Goal: Information Seeking & Learning: Learn about a topic

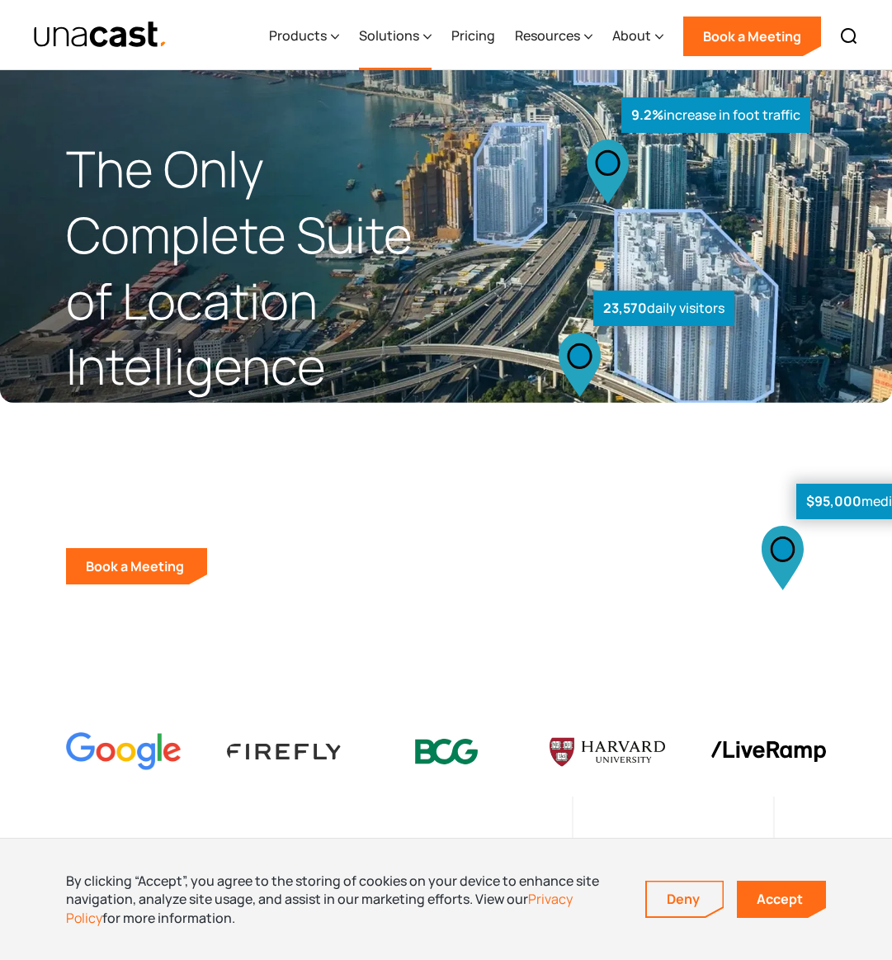
scroll to position [-8, 1]
click at [311, 40] on div "Products" at bounding box center [298, 36] width 58 height 20
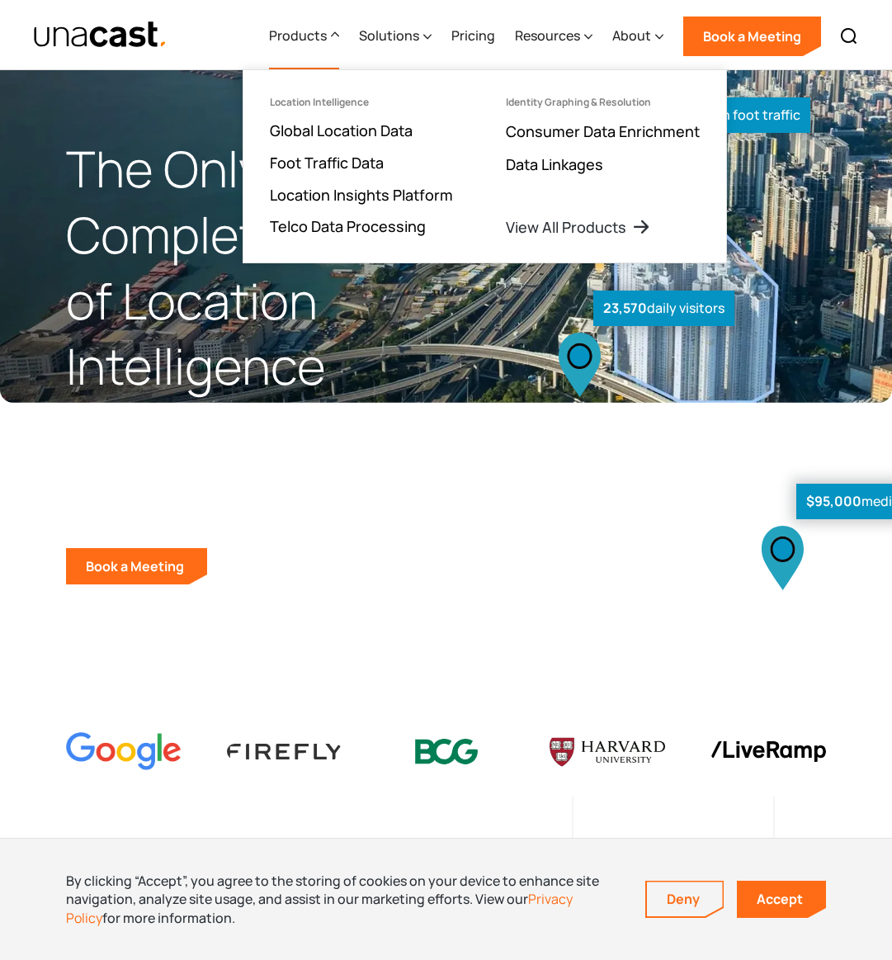
scroll to position [0, 0]
click at [562, 129] on link "Consumer Data Enrichment" at bounding box center [603, 131] width 194 height 20
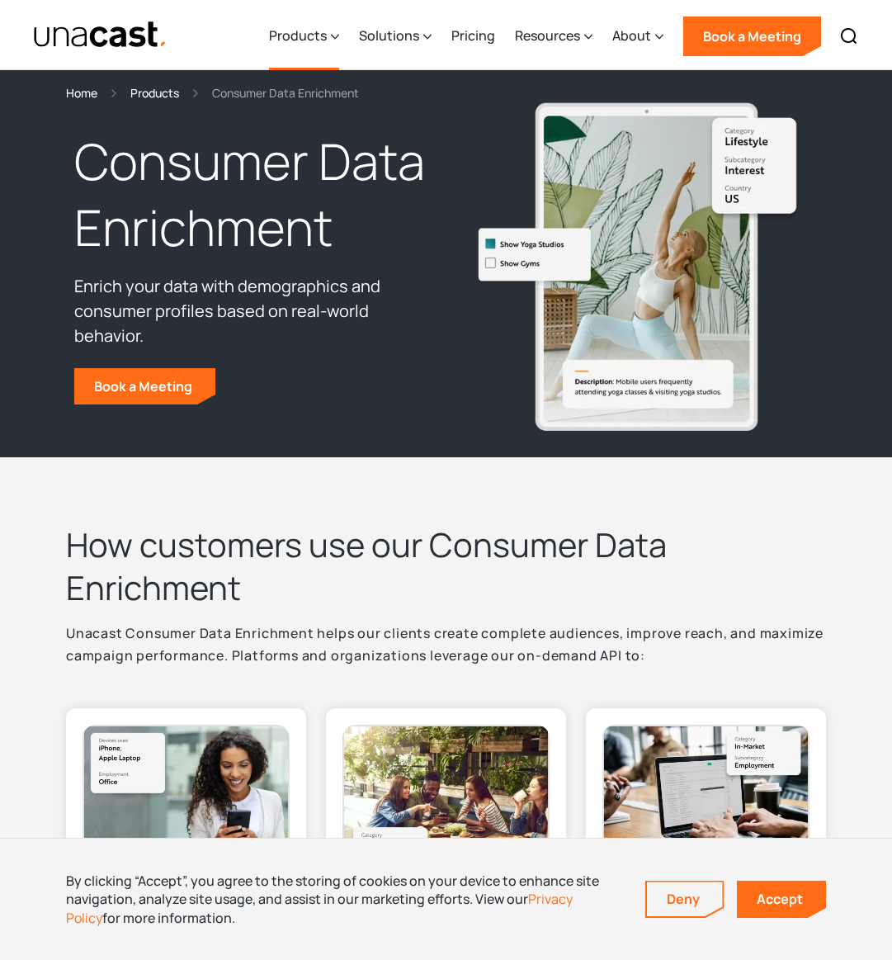
click at [317, 29] on div "Products" at bounding box center [298, 36] width 58 height 20
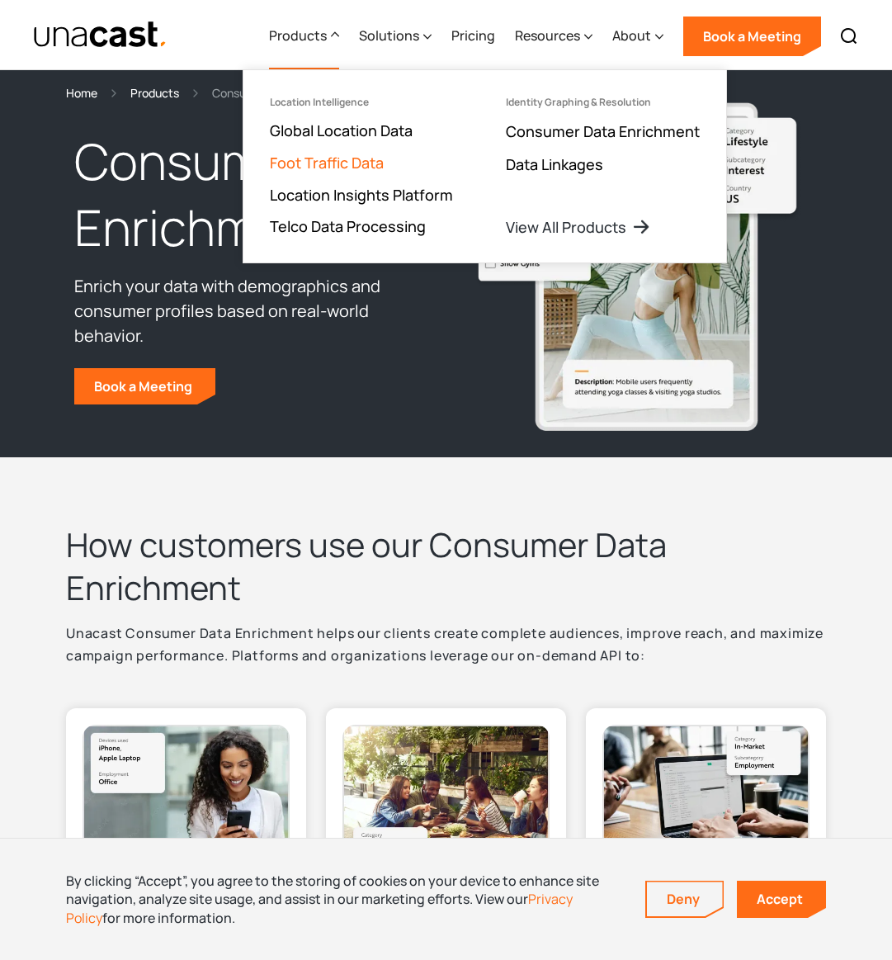
click at [328, 163] on link "Foot Traffic Data" at bounding box center [327, 163] width 114 height 20
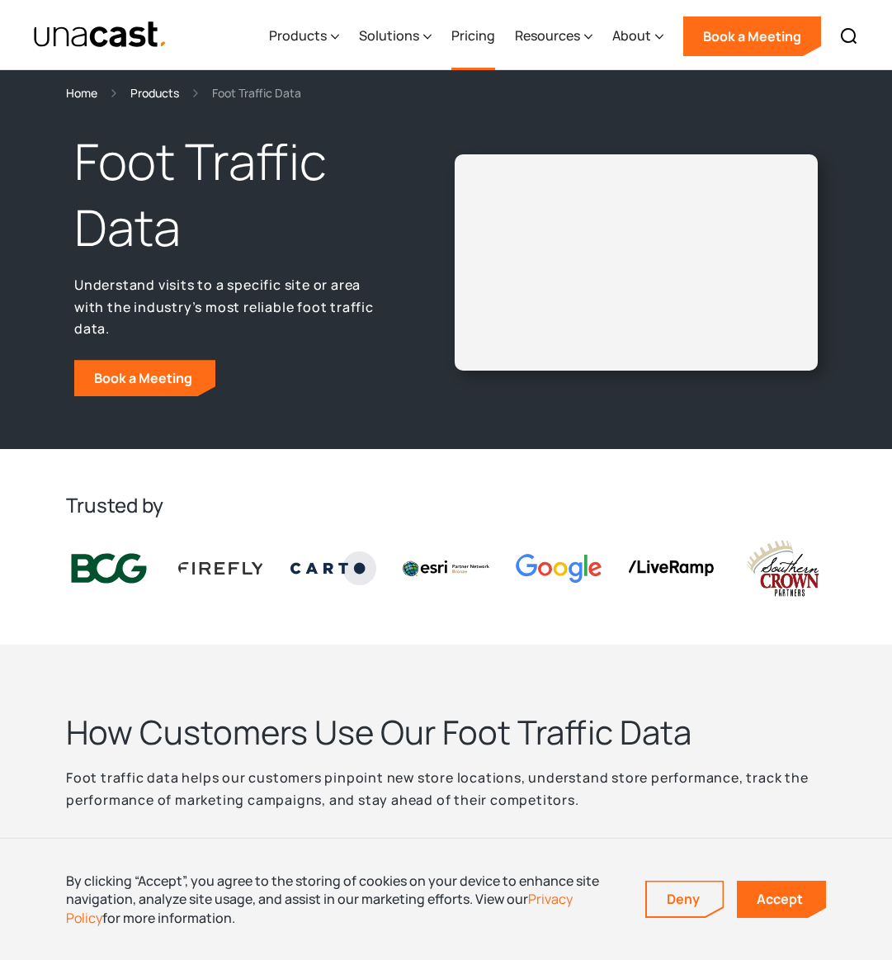
click at [475, 33] on link "Pricing" at bounding box center [474, 36] width 44 height 68
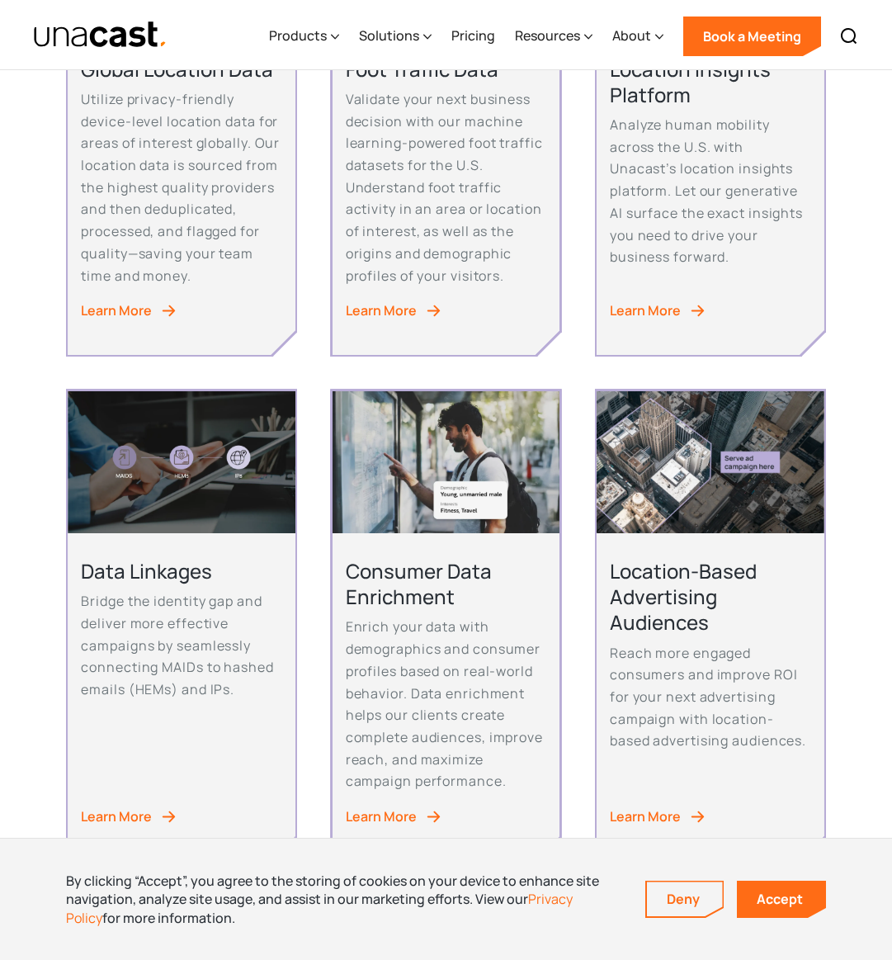
scroll to position [548, 1]
